Goal: Check status: Check status

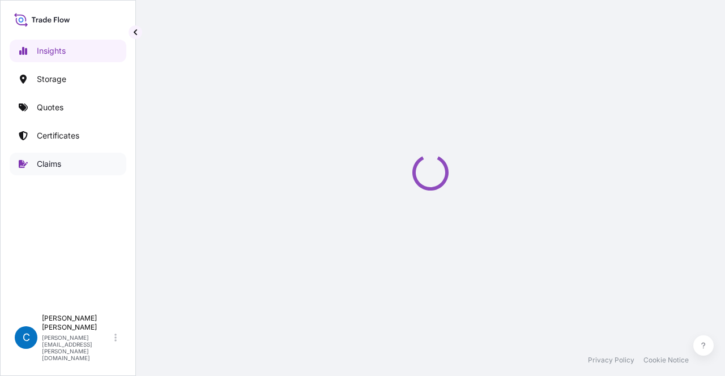
select select "2025"
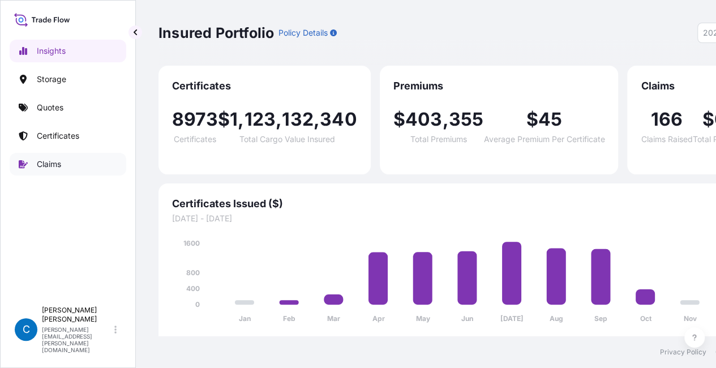
click at [82, 165] on link "Claims" at bounding box center [68, 164] width 117 height 23
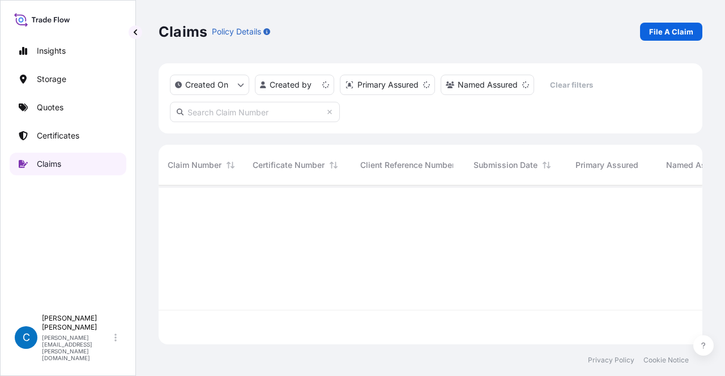
scroll to position [157, 534]
click at [220, 114] on input "text" at bounding box center [255, 112] width 170 height 20
paste input ".: CL31628-31"
click at [203, 113] on input ".: CL31628-31" at bounding box center [255, 112] width 170 height 20
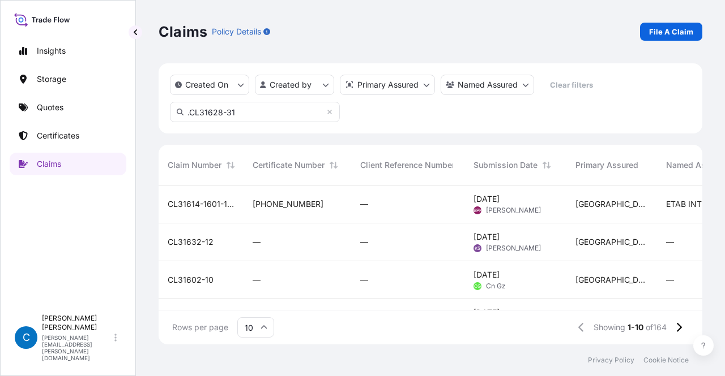
scroll to position [9, 9]
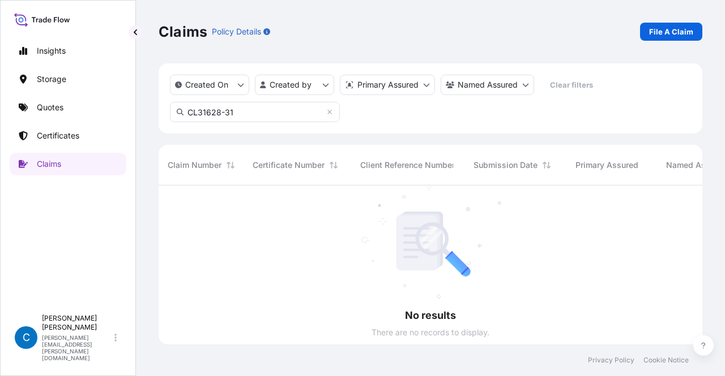
scroll to position [9, 9]
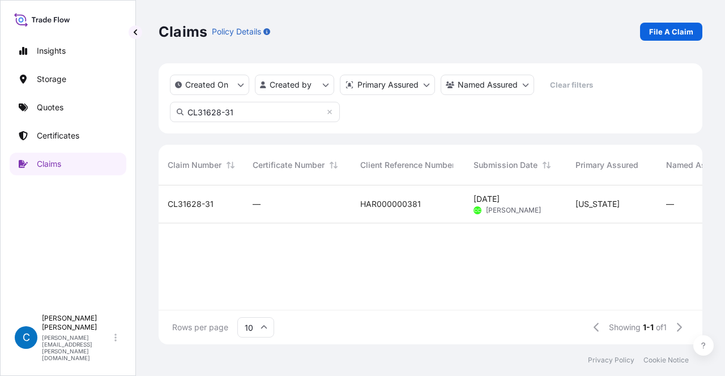
type input "CL31628-31"
click at [180, 199] on span "CL31628-31" at bounding box center [191, 204] width 46 height 11
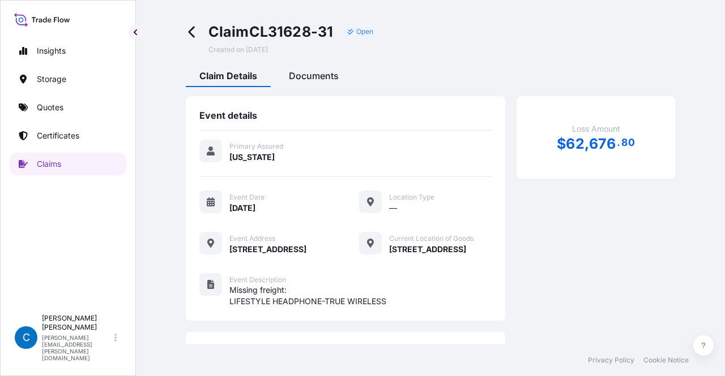
click at [325, 75] on span "Documents" at bounding box center [314, 75] width 50 height 11
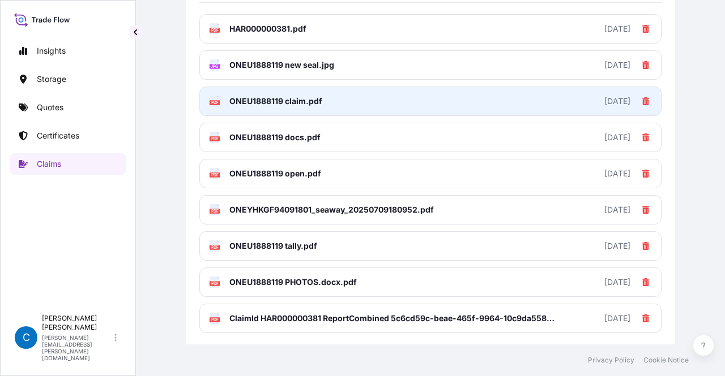
scroll to position [170, 0]
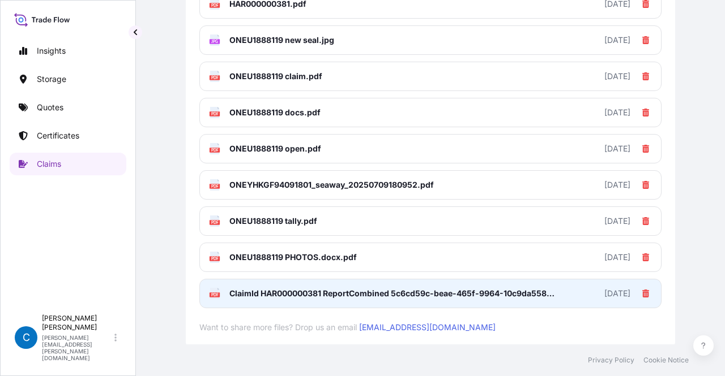
click at [388, 296] on span "ClaimId HAR000000381 ReportCombined 5c6cd59c-beae-465f-9964-10c9da558a74.pdf" at bounding box center [392, 293] width 326 height 11
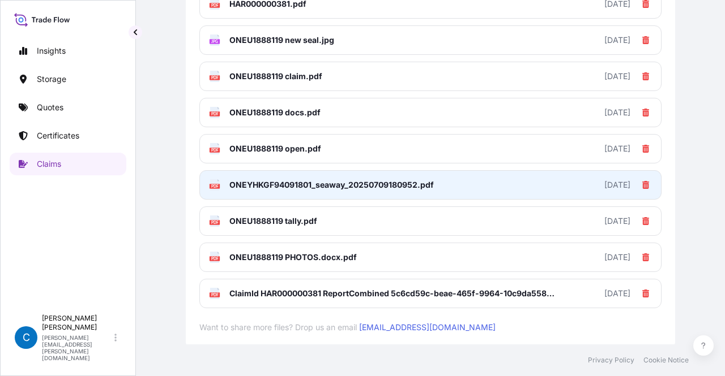
click at [337, 186] on span "ONEYHKGF94091801_seaway_20250709180952.pdf" at bounding box center [331, 184] width 204 height 11
